Goal: Transaction & Acquisition: Book appointment/travel/reservation

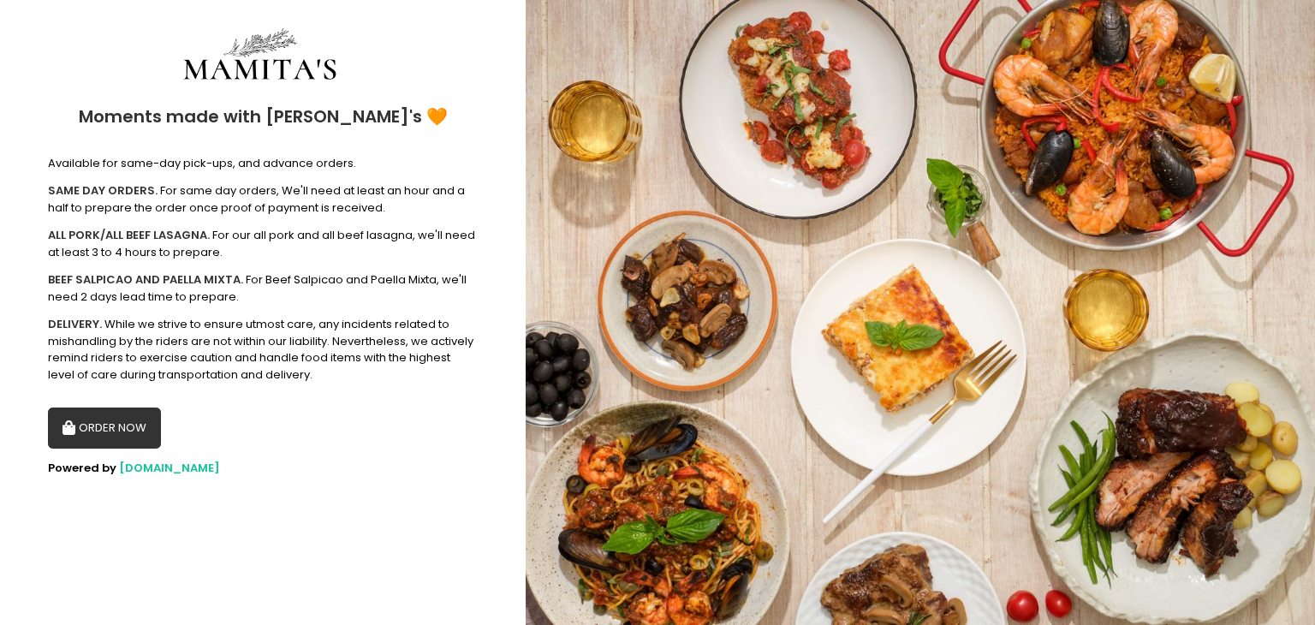
click at [123, 434] on button "ORDER NOW" at bounding box center [104, 427] width 113 height 41
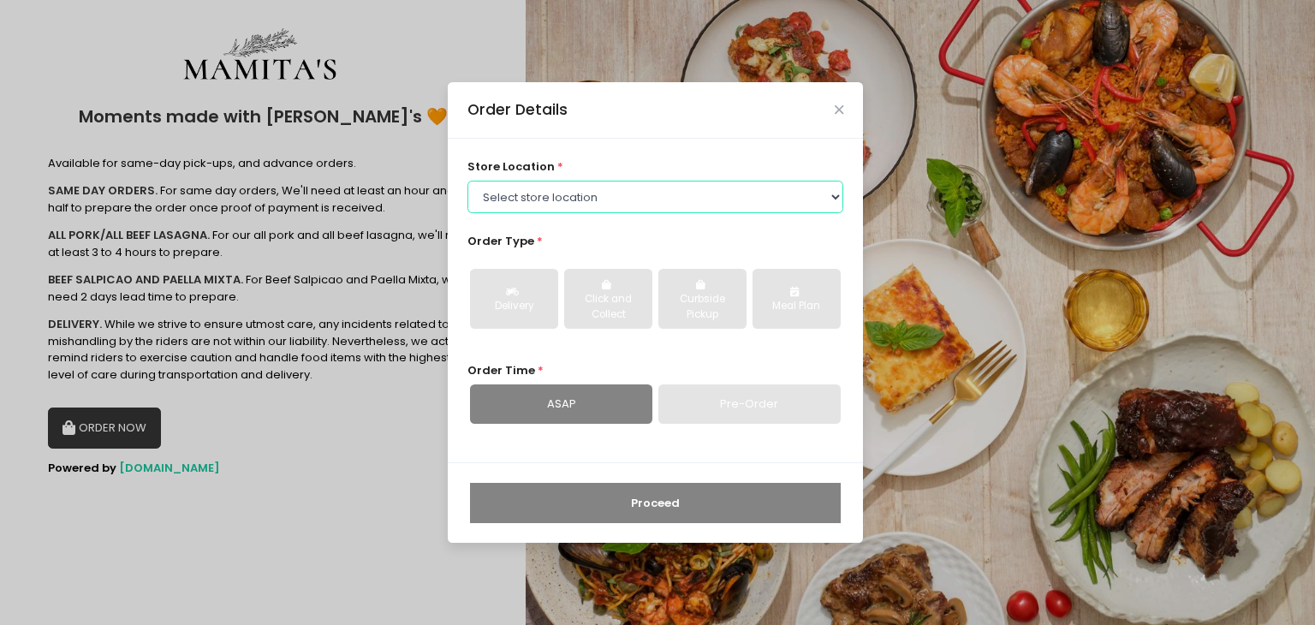
click at [544, 209] on select "Select store location Mamitas PH - [GEOGRAPHIC_DATA] Mamitas PH - [GEOGRAPHIC_D…" at bounding box center [655, 197] width 377 height 33
click at [467, 181] on select "Select store location Mamitas PH - [GEOGRAPHIC_DATA] Mamitas PH - [GEOGRAPHIC_D…" at bounding box center [655, 197] width 377 height 33
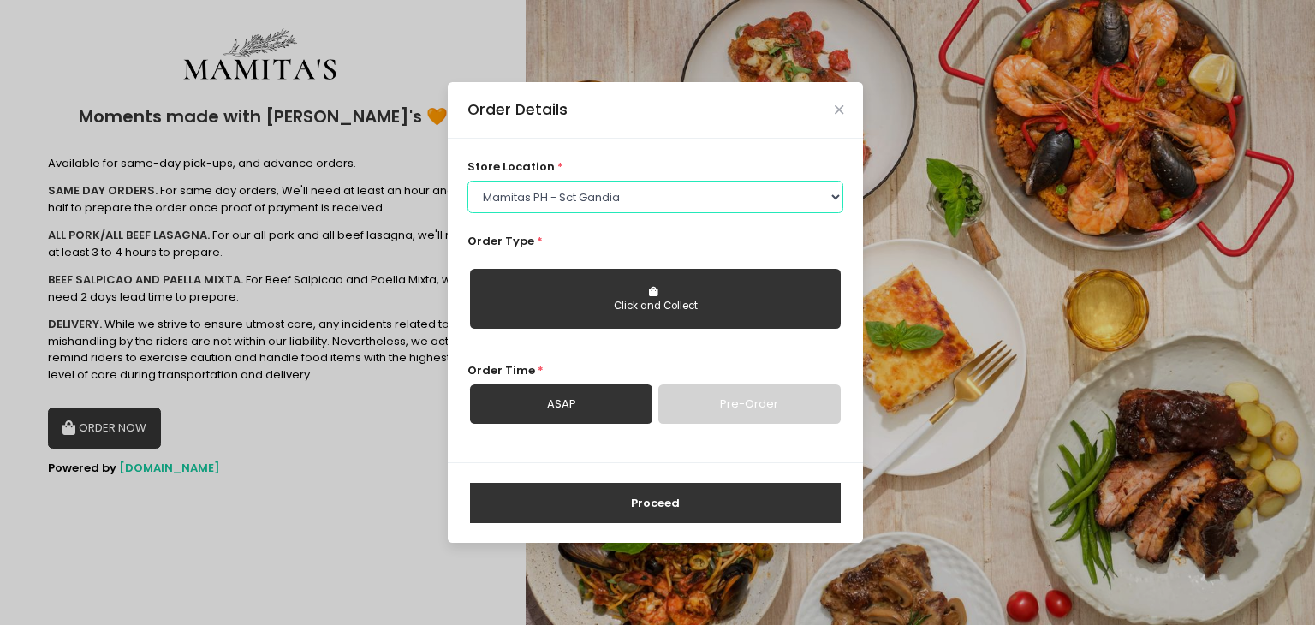
click at [606, 196] on select "Select store location Mamitas PH - [GEOGRAPHIC_DATA] Mamitas PH - [GEOGRAPHIC_D…" at bounding box center [655, 197] width 377 height 33
click at [467, 181] on select "Select store location Mamitas PH - [GEOGRAPHIC_DATA] Mamitas PH - [GEOGRAPHIC_D…" at bounding box center [655, 197] width 377 height 33
drag, startPoint x: 681, startPoint y: 181, endPoint x: 677, endPoint y: 191, distance: 10.0
click at [679, 182] on select "Select store location Mamitas PH - [GEOGRAPHIC_DATA] Mamitas PH - [GEOGRAPHIC_D…" at bounding box center [655, 197] width 377 height 33
click at [467, 181] on select "Select store location Mamitas PH - [GEOGRAPHIC_DATA] Mamitas PH - [GEOGRAPHIC_D…" at bounding box center [655, 197] width 377 height 33
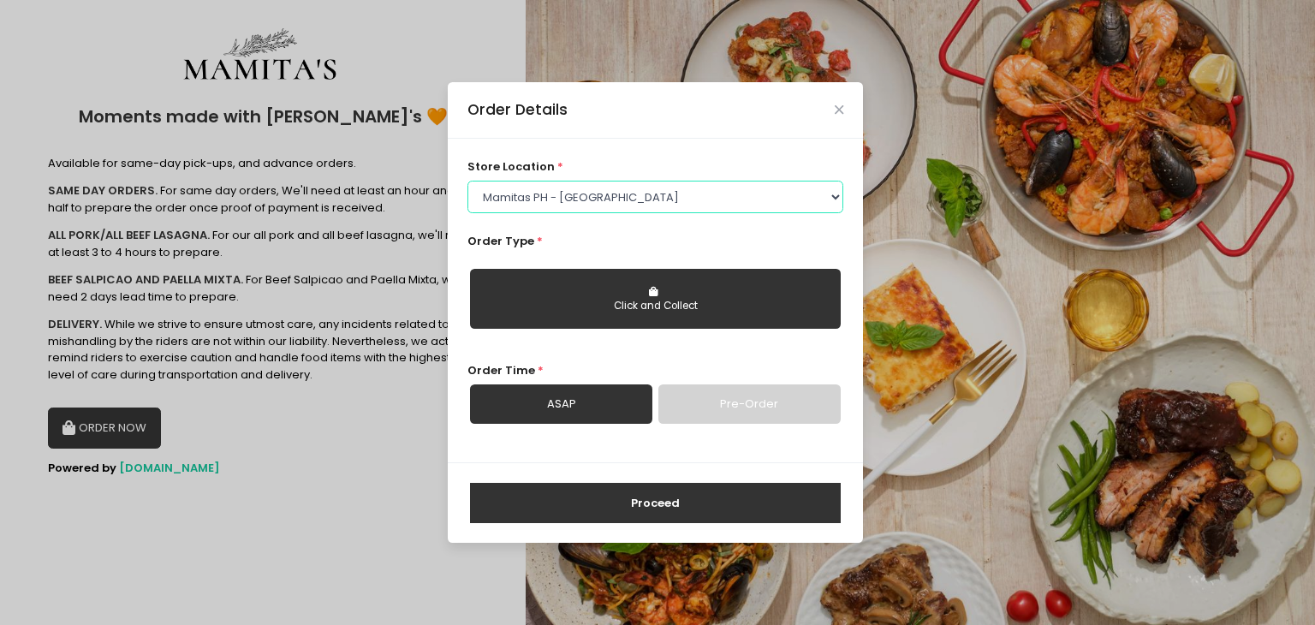
click at [648, 210] on select "Select store location Mamitas PH - [GEOGRAPHIC_DATA] Mamitas PH - [GEOGRAPHIC_D…" at bounding box center [655, 197] width 377 height 33
select select "6602978951b8268a02d72b28"
click at [467, 181] on select "Select store location Mamitas PH - Blue Ridge Mamitas PH - Sct Gandia" at bounding box center [655, 197] width 377 height 33
click at [656, 311] on div "Click and Collect" at bounding box center [655, 306] width 347 height 15
click at [652, 497] on button "Proceed" at bounding box center [655, 503] width 371 height 41
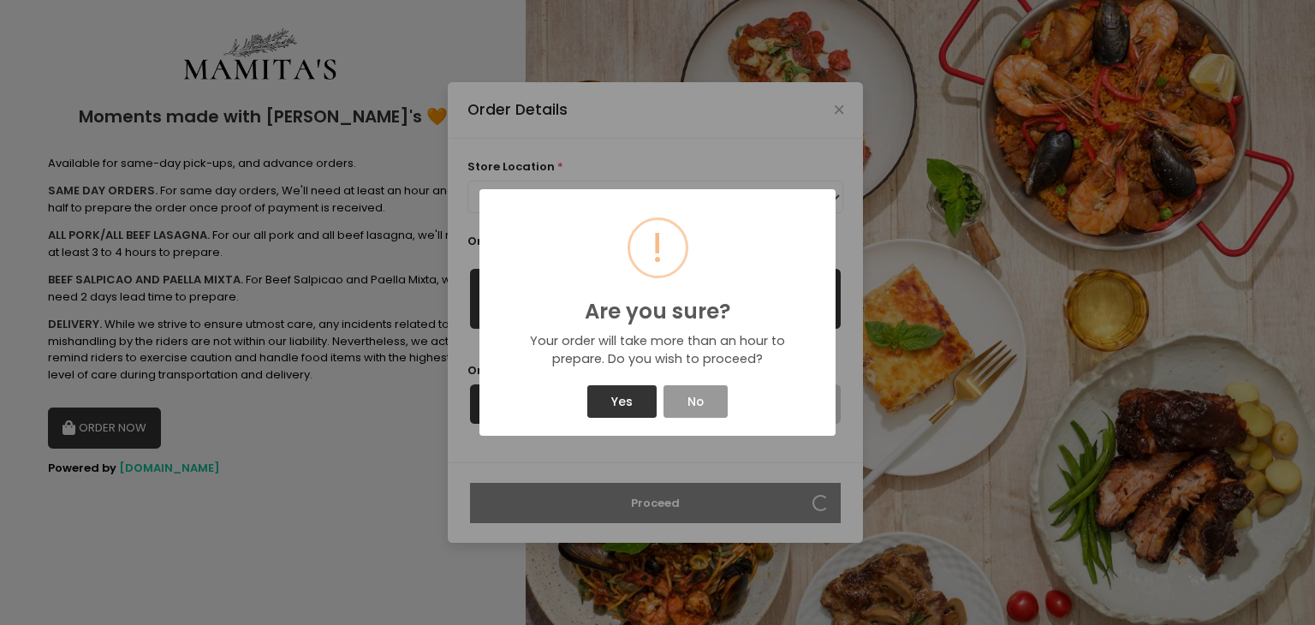
click at [685, 401] on button "No" at bounding box center [694, 401] width 63 height 33
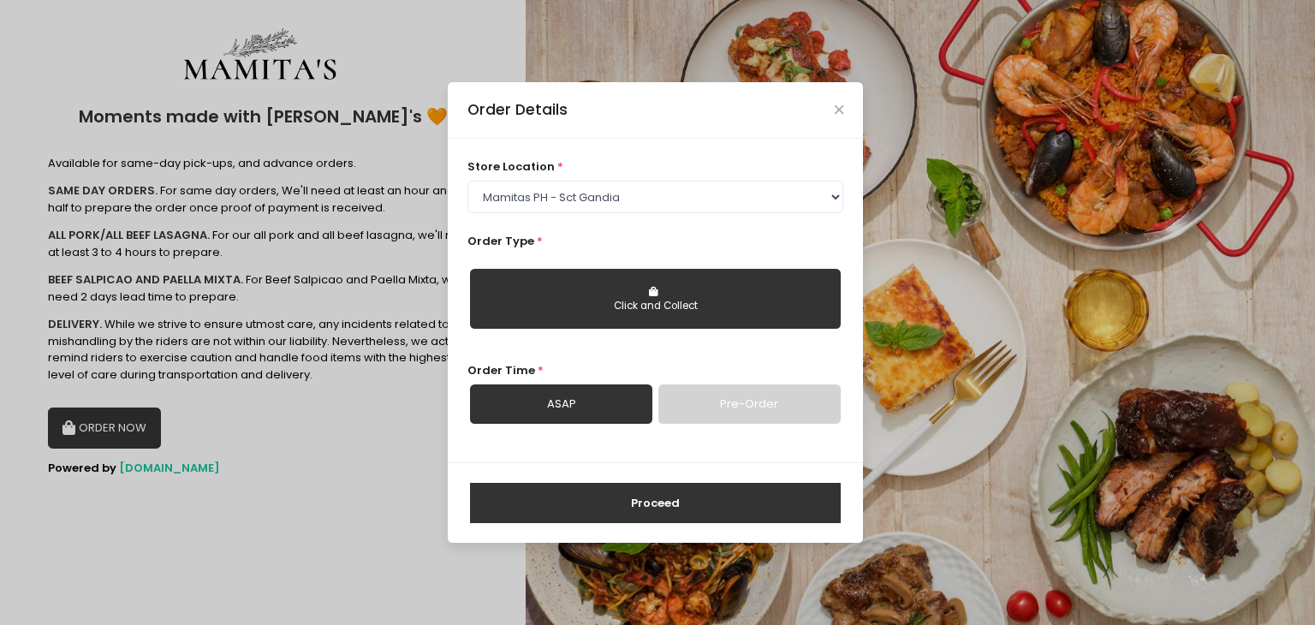
click at [716, 401] on link "Pre-Order" at bounding box center [749, 403] width 182 height 39
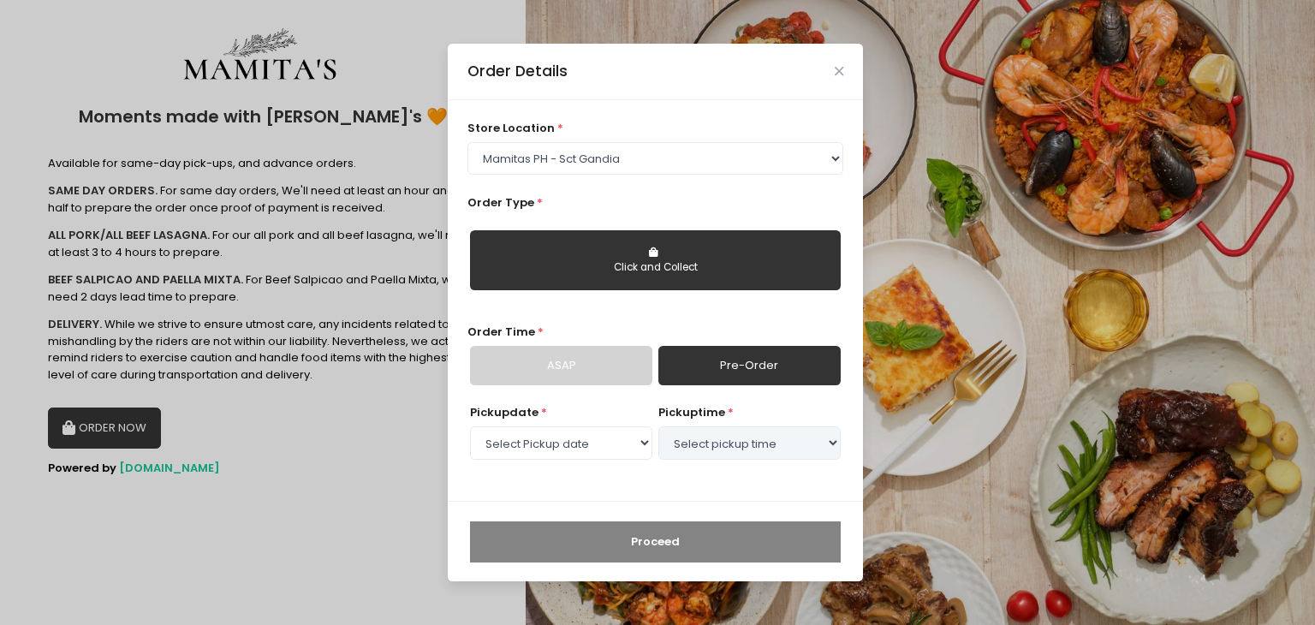
select select "2025-10-04"
click at [578, 447] on select "Select Pickup date Saturday, Oct 4th Sunday, Oct 5th Monday, Oct 6th Tuesday, O…" at bounding box center [561, 442] width 182 height 33
click at [470, 426] on select "Select Pickup date Saturday, Oct 4th Sunday, Oct 5th Monday, Oct 6th Tuesday, O…" at bounding box center [561, 442] width 182 height 33
click at [759, 443] on select "Select pickup time 12:30 PM - 01:00 PM 01:00 PM - 01:30 PM 01:30 PM - 02:00 PM …" at bounding box center [749, 442] width 182 height 33
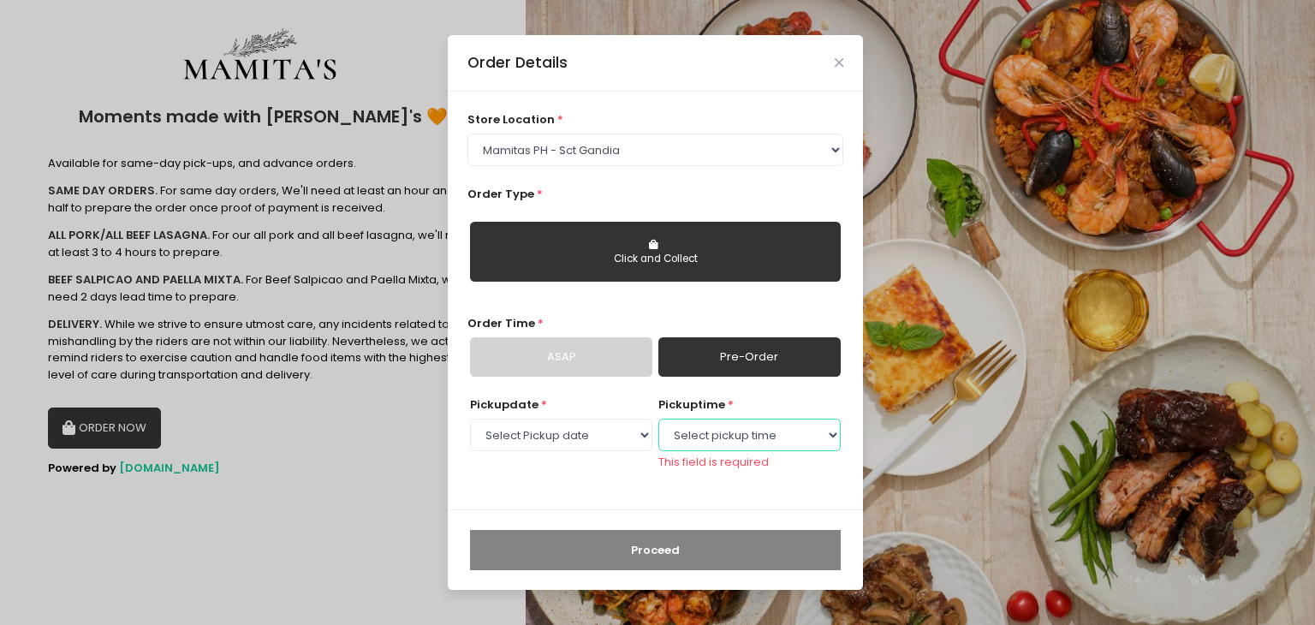
select select "16:00"
click at [658, 426] on select "Select pickup time 12:30 PM - 01:00 PM 01:00 PM - 01:30 PM 01:30 PM - 02:00 PM …" at bounding box center [749, 435] width 182 height 33
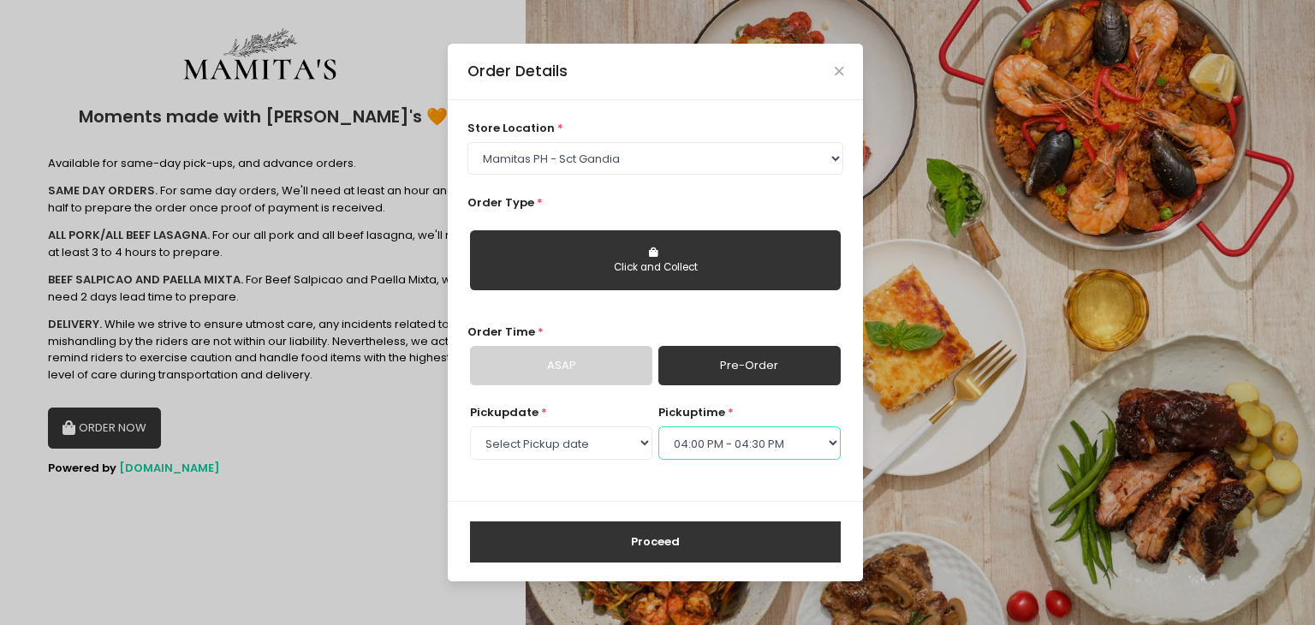
click at [719, 449] on select "Select pickup time 12:30 PM - 01:00 PM 01:00 PM - 01:30 PM 01:30 PM - 02:00 PM …" at bounding box center [749, 442] width 182 height 33
click at [658, 426] on select "Select pickup time 12:30 PM - 01:00 PM 01:00 PM - 01:30 PM 01:30 PM - 02:00 PM …" at bounding box center [749, 442] width 182 height 33
click at [678, 542] on button "Proceed" at bounding box center [655, 541] width 371 height 41
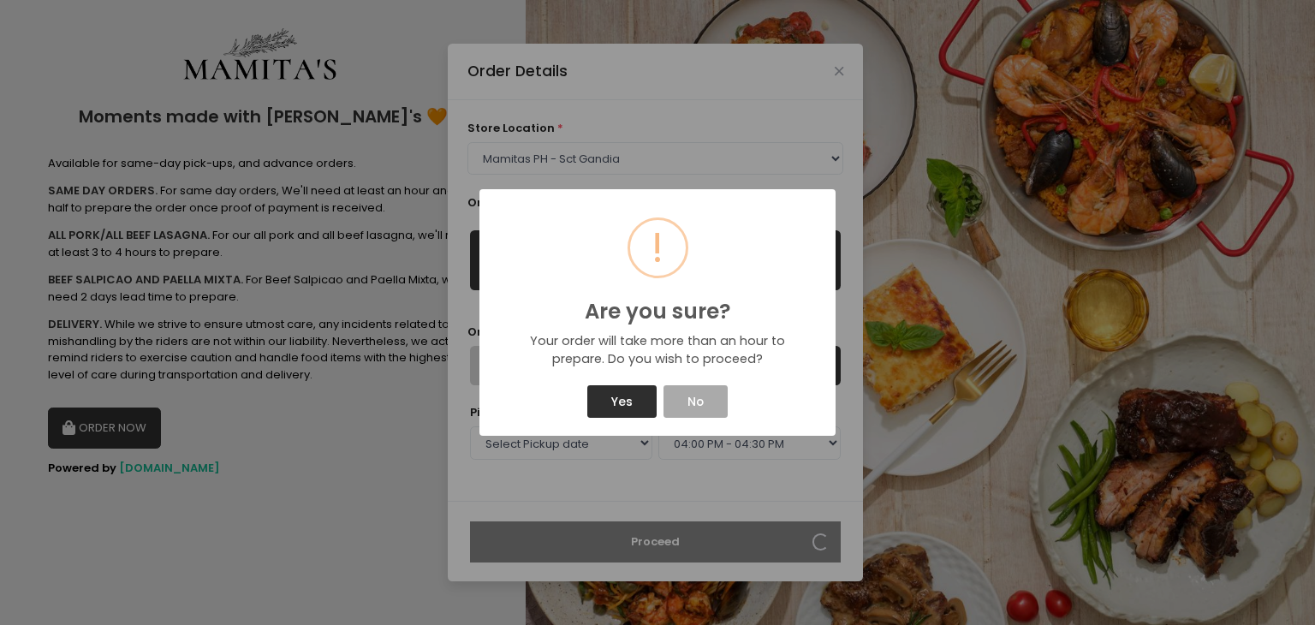
click at [632, 411] on button "Yes" at bounding box center [621, 401] width 68 height 33
